Goal: Task Accomplishment & Management: Use online tool/utility

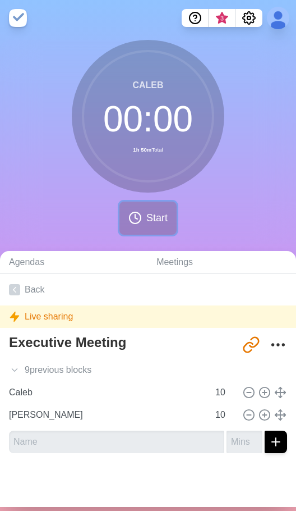
click at [143, 209] on button "Start" at bounding box center [148, 218] width 57 height 33
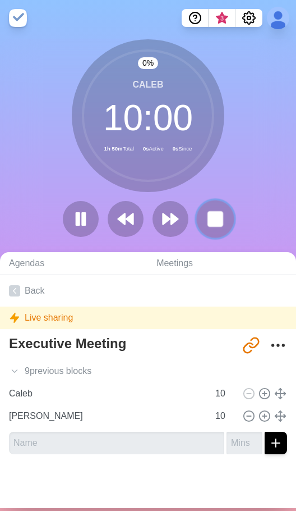
click at [208, 213] on rect at bounding box center [215, 219] width 14 height 14
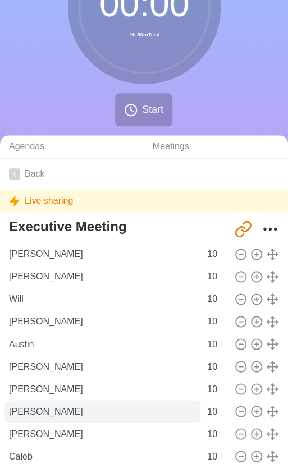
scroll to position [112, 0]
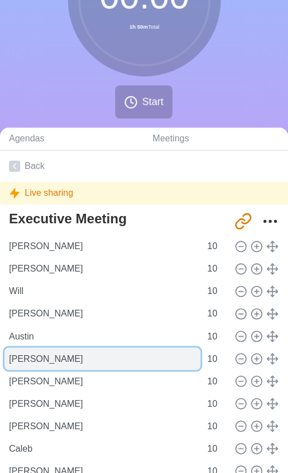
click at [49, 358] on input "[PERSON_NAME]" at bounding box center [102, 359] width 196 height 22
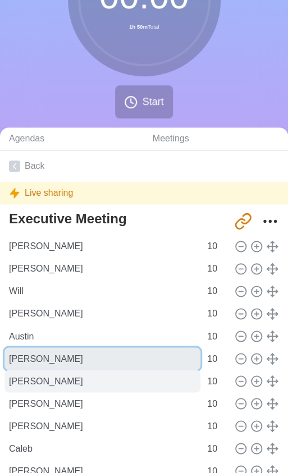
type input "[PERSON_NAME]"
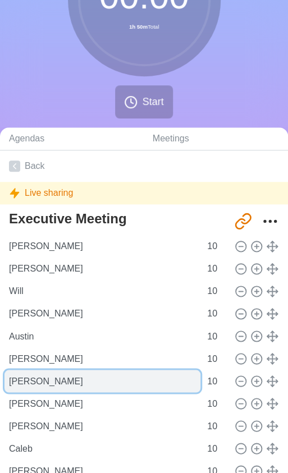
click at [43, 382] on input "[PERSON_NAME]" at bounding box center [102, 381] width 196 height 22
type input "Kristhian"
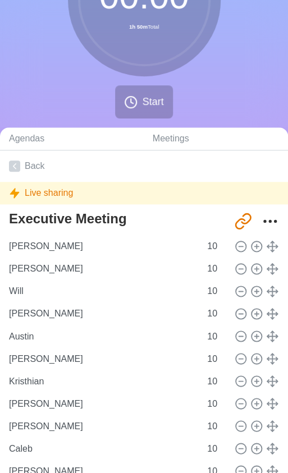
click at [268, 79] on div "00 : 00 1h 50m Total Start" at bounding box center [144, 26] width 288 height 204
click at [141, 102] on button "Start" at bounding box center [143, 101] width 57 height 33
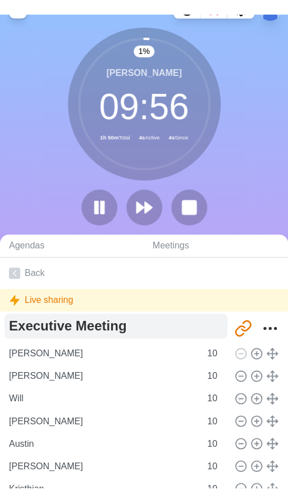
scroll to position [0, 0]
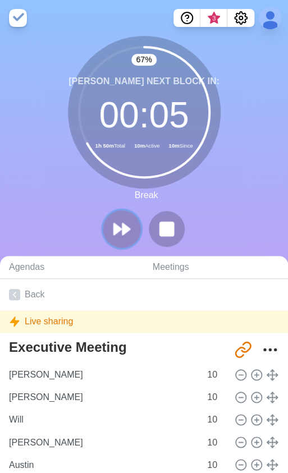
click at [125, 225] on polygon at bounding box center [125, 228] width 7 height 11
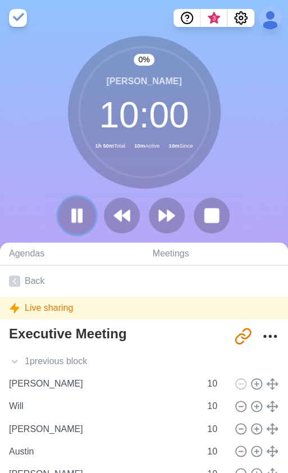
click at [77, 218] on icon at bounding box center [76, 215] width 19 height 19
click at [83, 210] on icon at bounding box center [76, 215] width 19 height 19
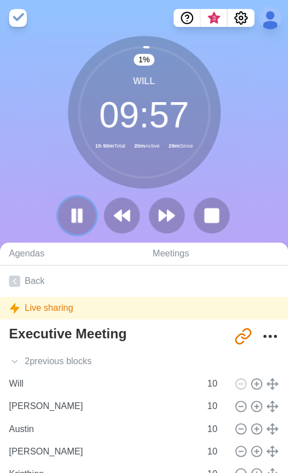
click at [84, 221] on icon at bounding box center [76, 215] width 19 height 19
click at [68, 213] on icon at bounding box center [76, 215] width 19 height 19
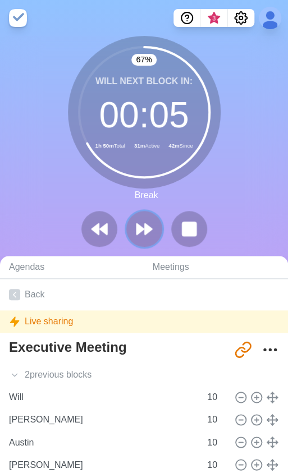
drag, startPoint x: 144, startPoint y: 229, endPoint x: 176, endPoint y: 200, distance: 42.9
click at [176, 200] on div "67 % Will Next block in: 00 : 05 1h 50m Total 31m Active 42m Since Break" at bounding box center [144, 146] width 288 height 220
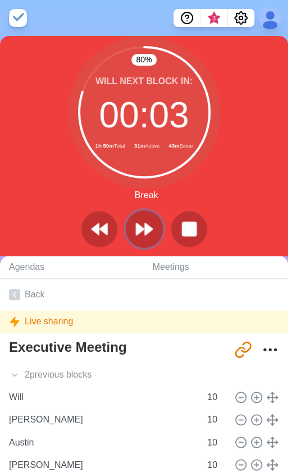
click at [141, 226] on icon at bounding box center [144, 229] width 19 height 19
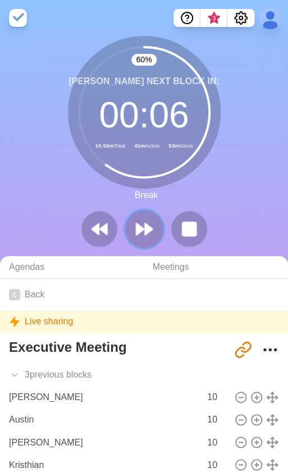
click at [145, 246] on button at bounding box center [144, 229] width 38 height 38
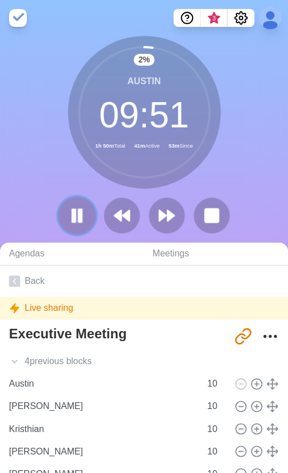
click at [71, 229] on button at bounding box center [77, 216] width 38 height 38
click at [70, 231] on button at bounding box center [77, 216] width 38 height 38
click at [68, 220] on icon at bounding box center [76, 215] width 19 height 19
click at [66, 216] on button at bounding box center [77, 216] width 38 height 38
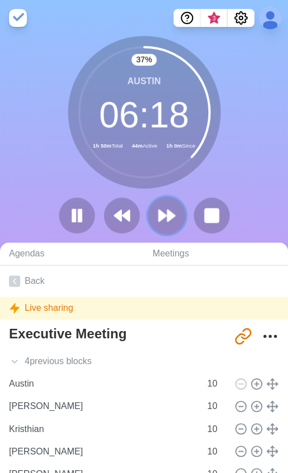
click at [167, 214] on polygon at bounding box center [170, 215] width 7 height 11
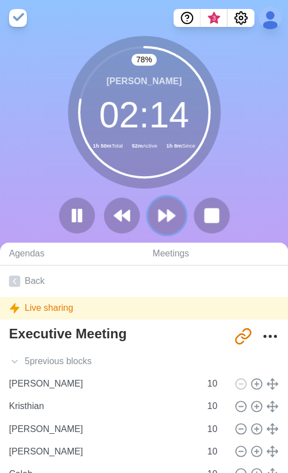
click at [167, 214] on polygon at bounding box center [170, 215] width 7 height 11
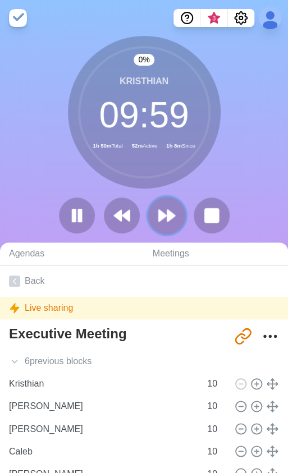
click at [167, 214] on polygon at bounding box center [170, 215] width 7 height 11
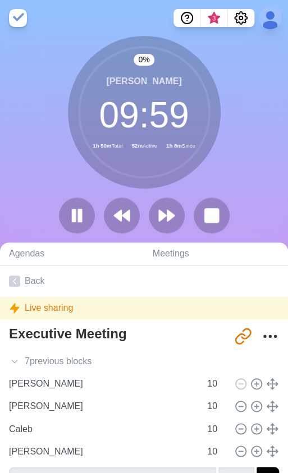
click at [246, 171] on div "0 % [PERSON_NAME] 09 : 59 1h 50m Total 52m Active 1h 8m Since" at bounding box center [144, 139] width 288 height 207
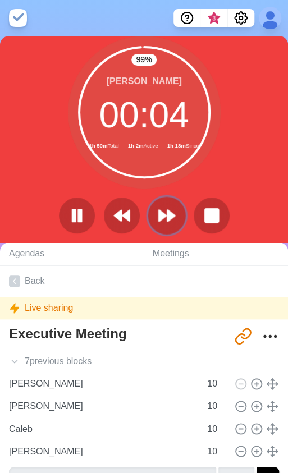
click at [176, 217] on icon at bounding box center [166, 215] width 19 height 19
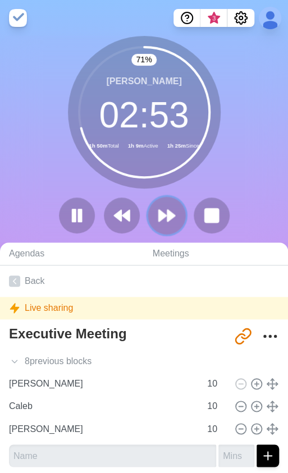
click at [167, 220] on polygon at bounding box center [170, 215] width 7 height 11
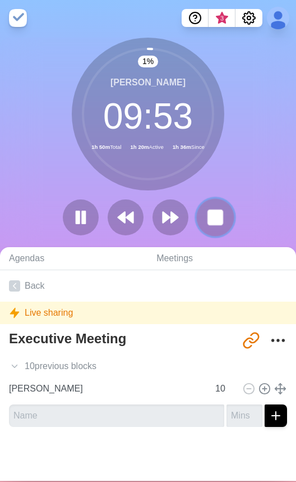
click at [208, 215] on rect at bounding box center [215, 217] width 14 height 14
